Goal: Share content: Share content

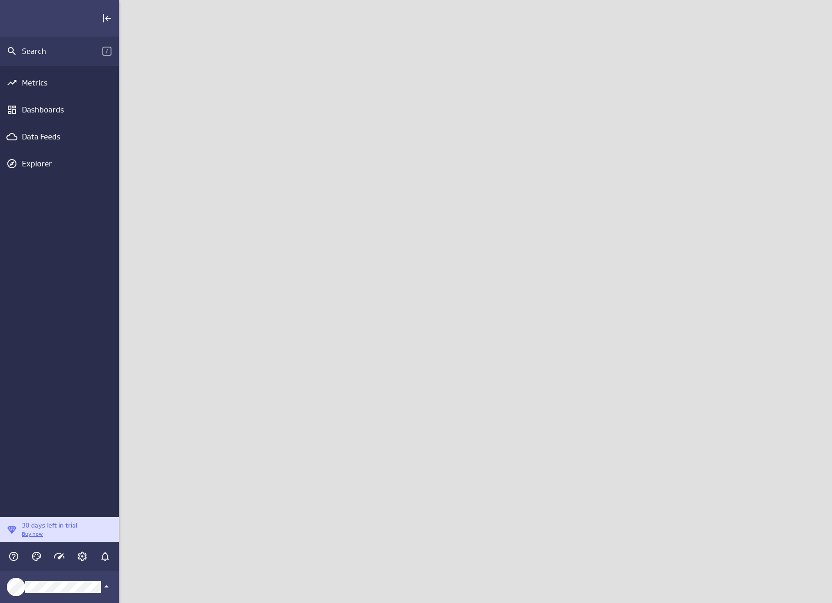
scroll to position [617, 727]
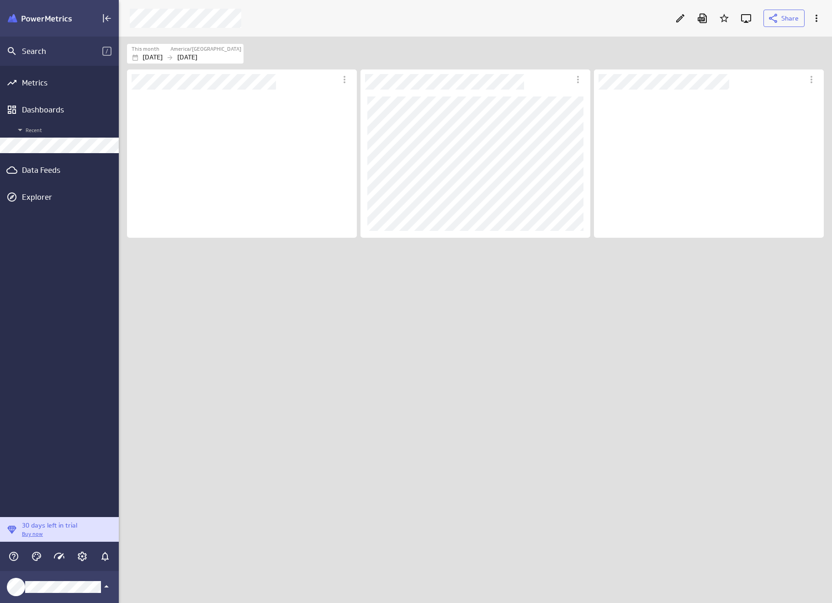
scroll to position [149, 230]
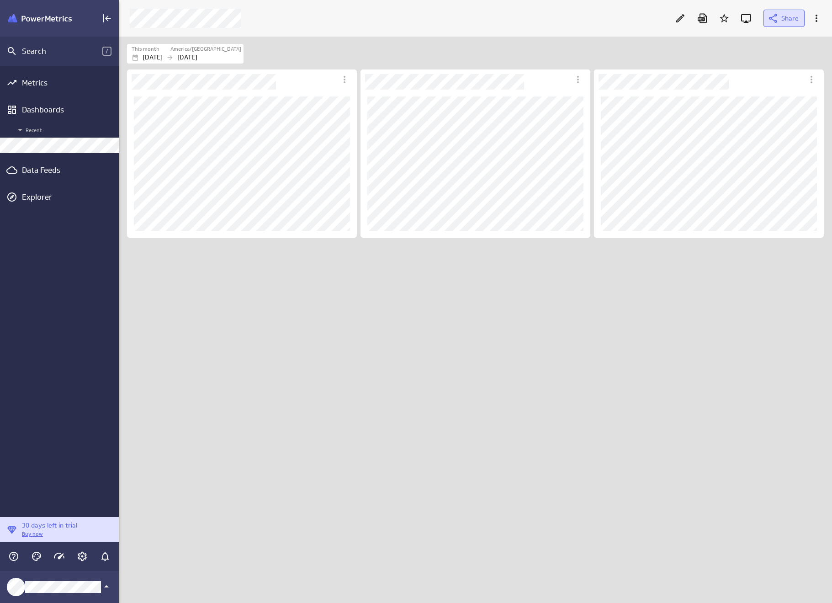
click at [770, 21] on icon at bounding box center [773, 18] width 11 height 11
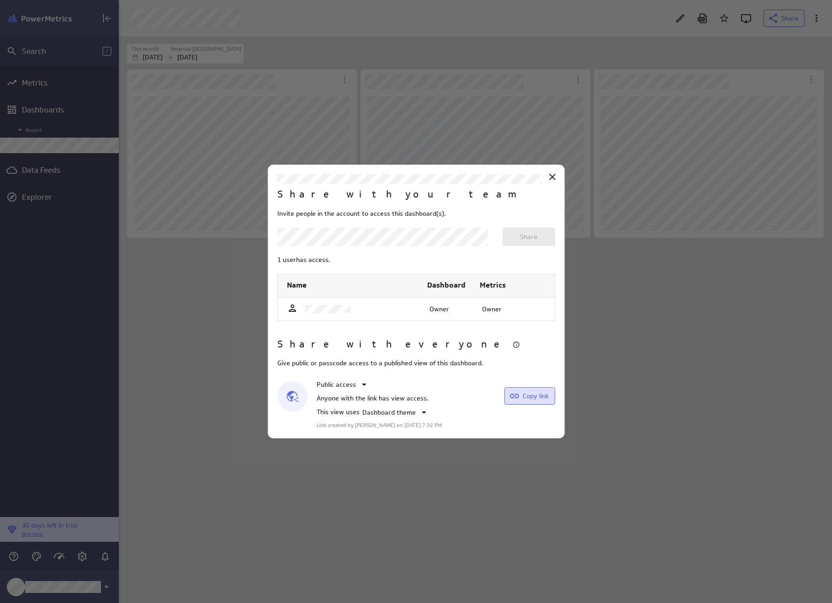
click at [541, 392] on span "Copy link" at bounding box center [536, 396] width 26 height 8
click at [550, 177] on icon "Close" at bounding box center [552, 176] width 11 height 11
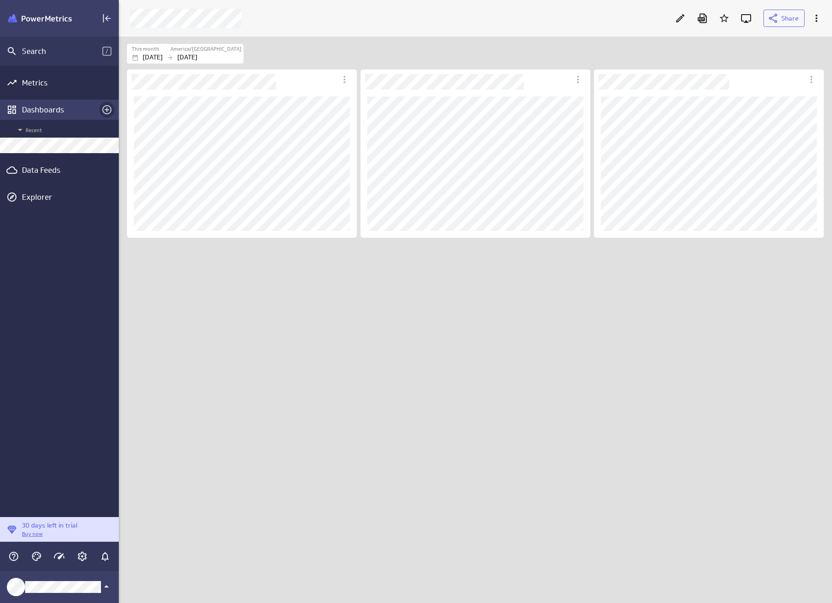
click at [107, 110] on icon "Create a dashboard" at bounding box center [106, 109] width 11 height 11
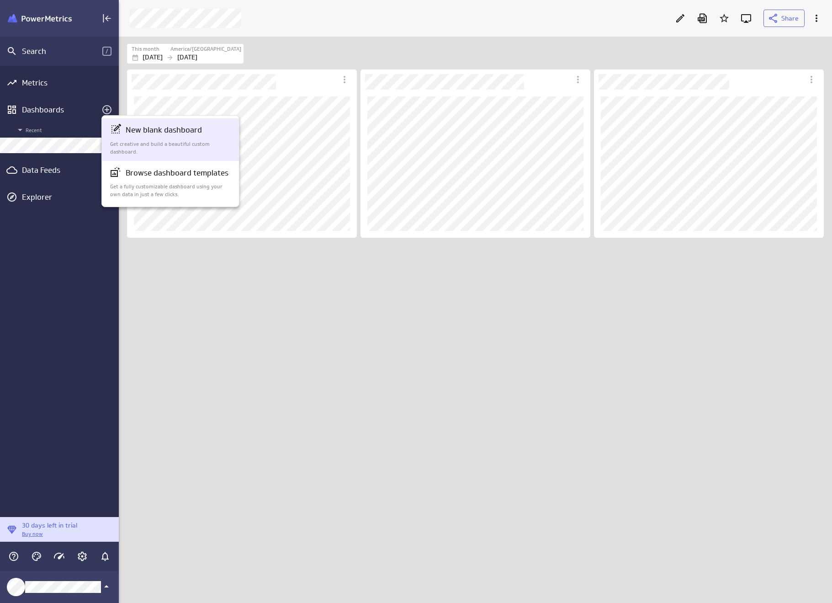
click at [146, 137] on div "New blank dashboard Get creative and build a beautiful custom dashboard." at bounding box center [171, 140] width 122 height 32
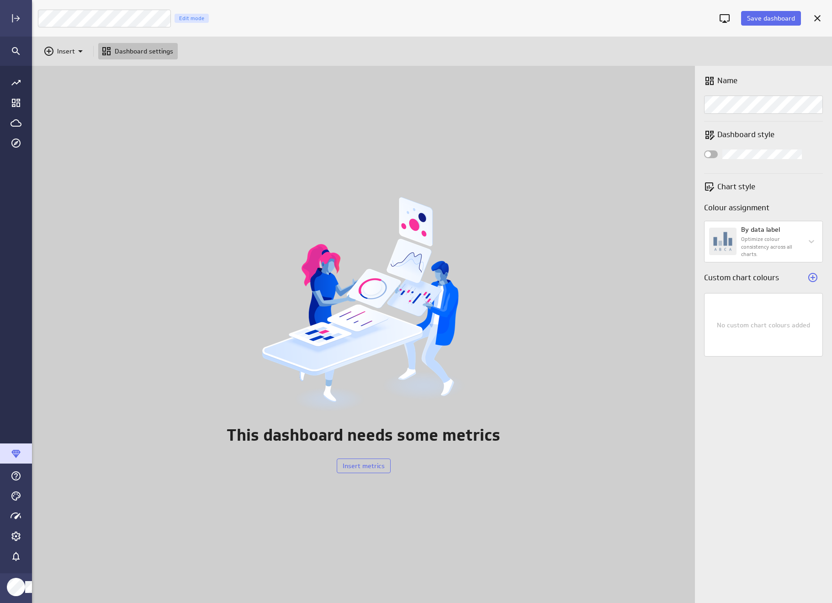
scroll to position [551, 814]
click at [71, 47] on p "Insert" at bounding box center [66, 52] width 18 height 10
click at [65, 69] on p "Metrics" at bounding box center [71, 74] width 22 height 10
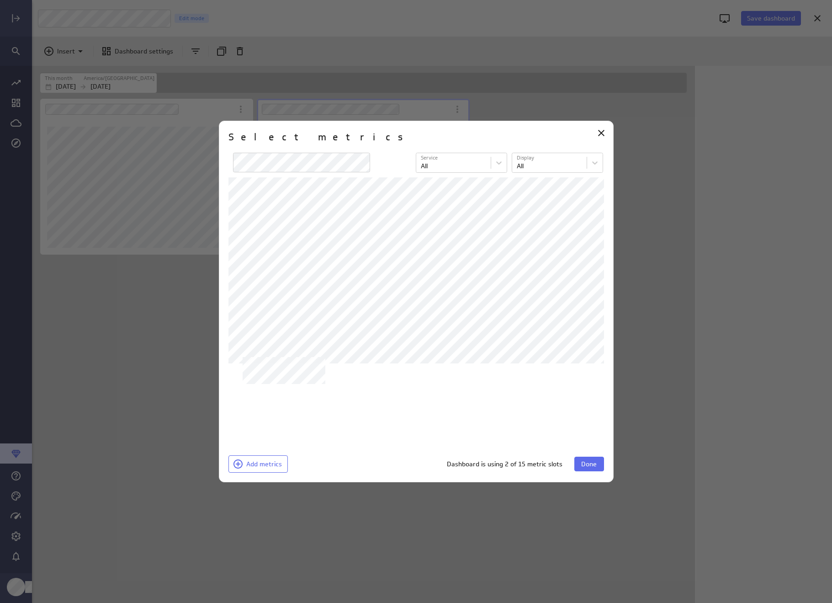
scroll to position [520, 664]
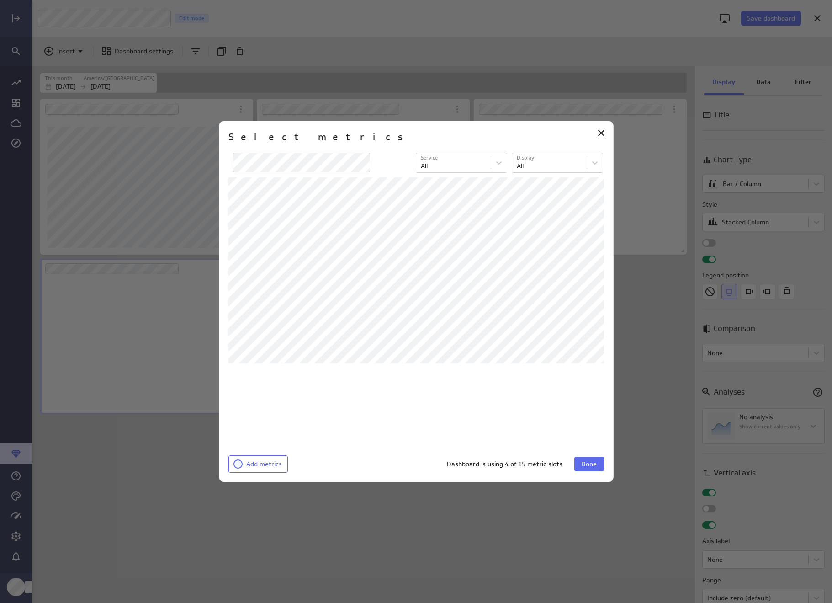
click at [587, 465] on span "Done" at bounding box center [589, 464] width 16 height 8
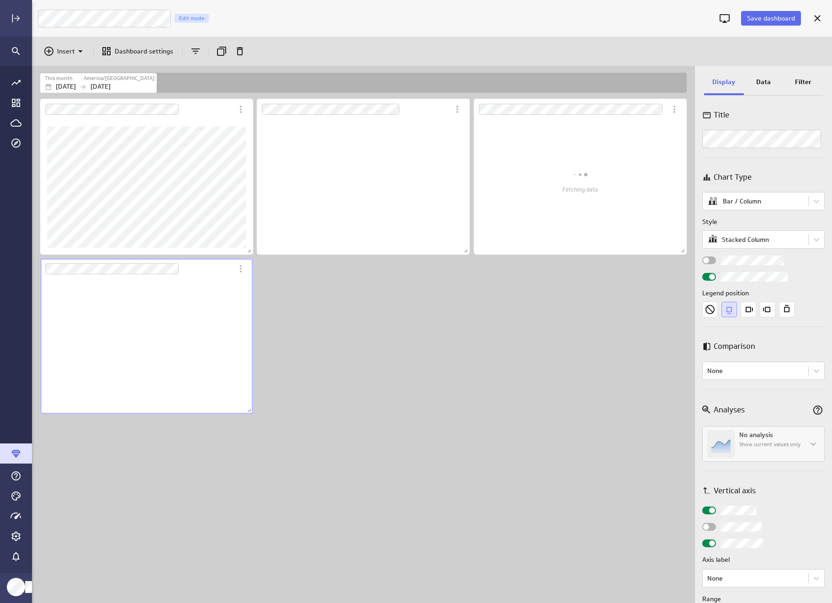
scroll to position [135, 213]
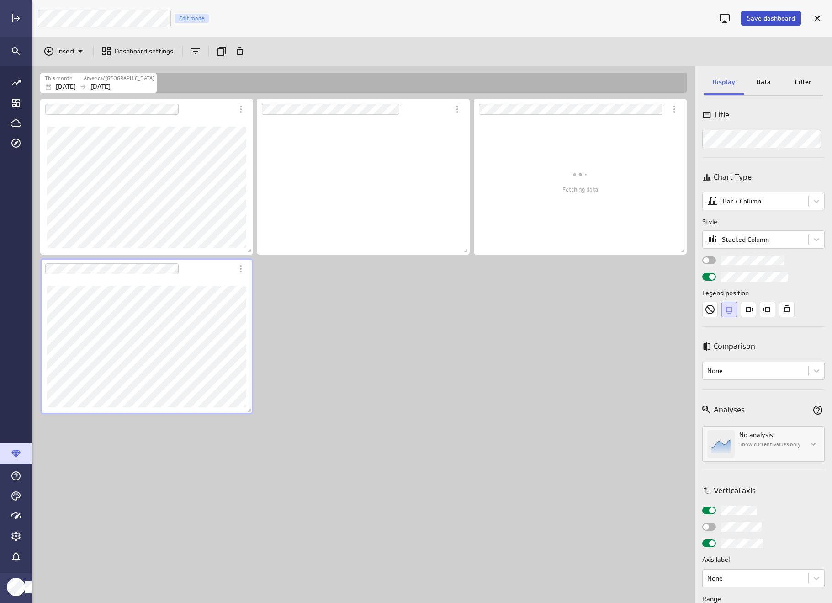
click at [782, 22] on span "Save dashboard" at bounding box center [771, 18] width 48 height 8
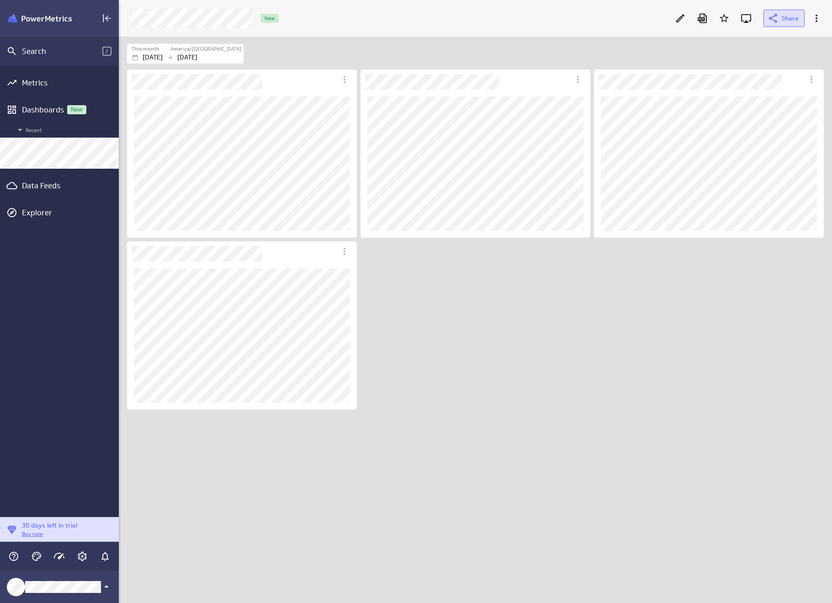
click at [789, 16] on span "Share" at bounding box center [789, 18] width 17 height 8
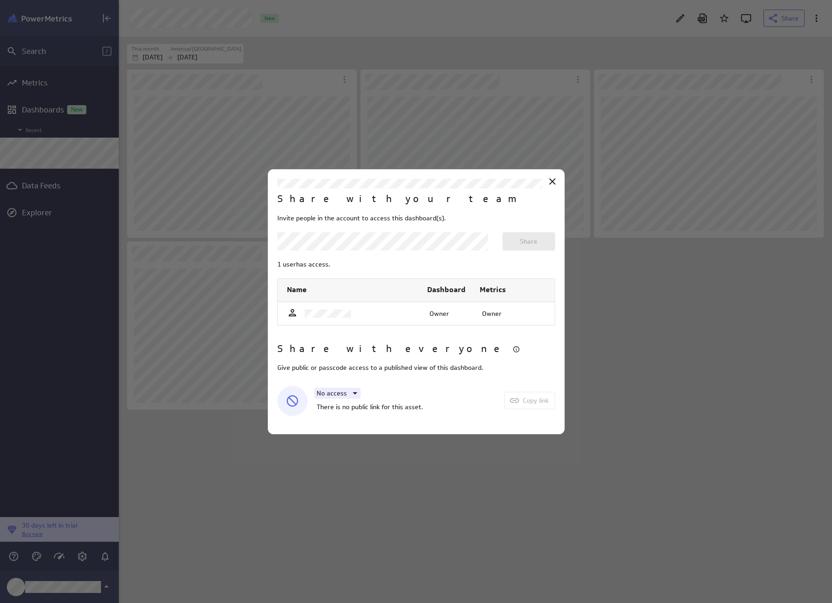
click at [361, 394] on div "No access" at bounding box center [370, 393] width 106 height 11
click at [350, 393] on icon at bounding box center [355, 393] width 11 height 11
click at [347, 431] on p "Public access" at bounding box center [344, 435] width 39 height 10
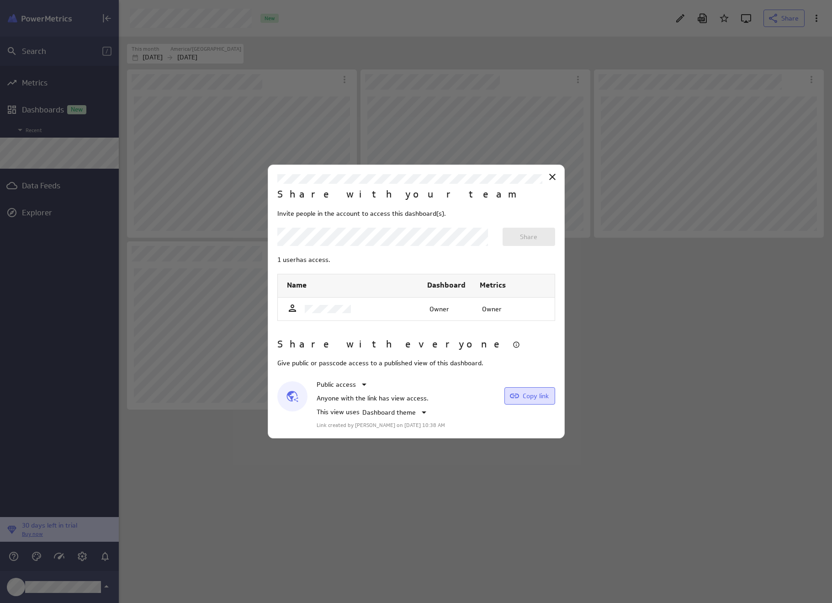
click at [528, 399] on span "Copy link" at bounding box center [536, 396] width 26 height 8
